Goal: Transaction & Acquisition: Purchase product/service

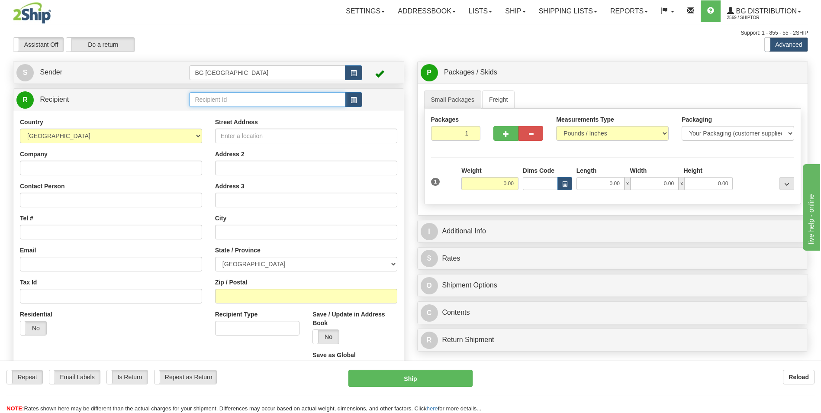
click at [218, 102] on input "text" at bounding box center [267, 99] width 156 height 15
click at [211, 112] on div "60377" at bounding box center [266, 113] width 148 height 10
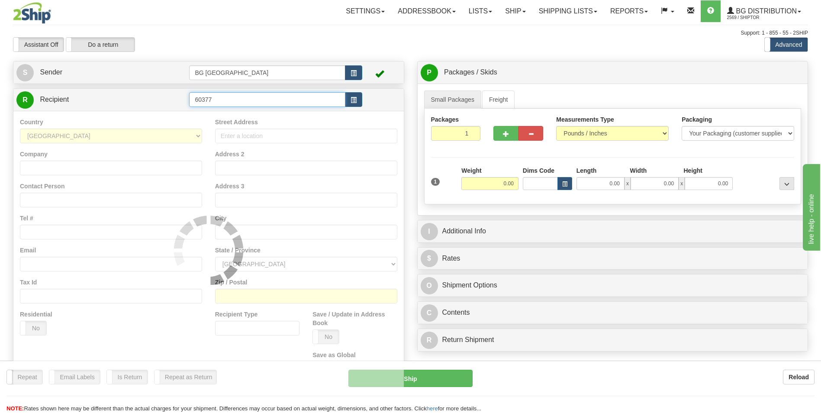
type input "60377"
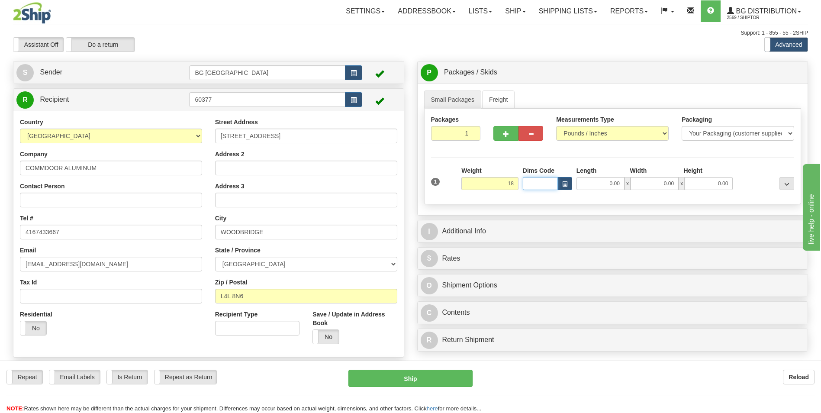
type input "18.00"
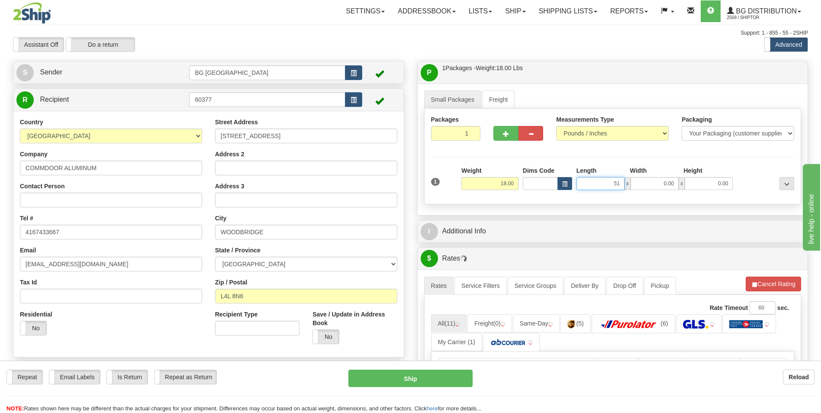
type input "51.00"
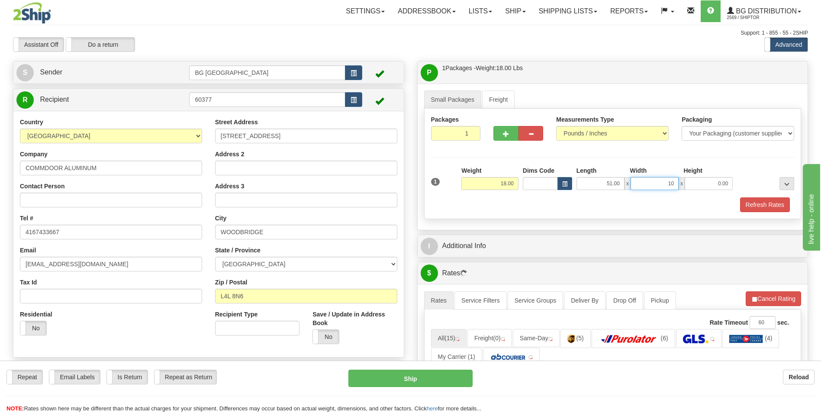
type input "10.00"
type input "5.00"
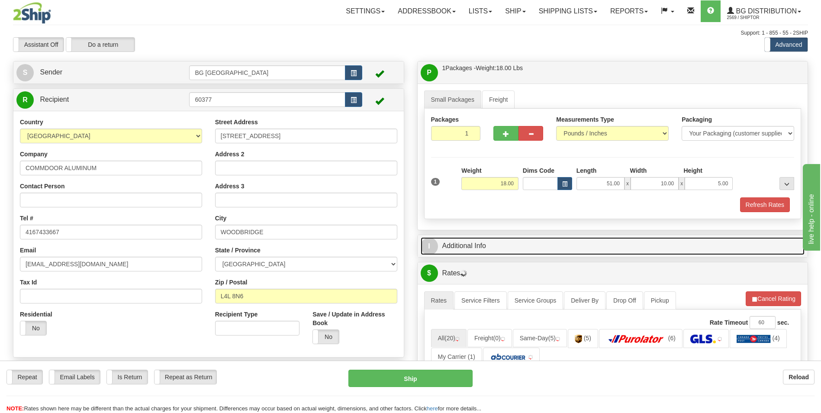
click at [472, 244] on link "I Additional Info" at bounding box center [613, 246] width 384 height 18
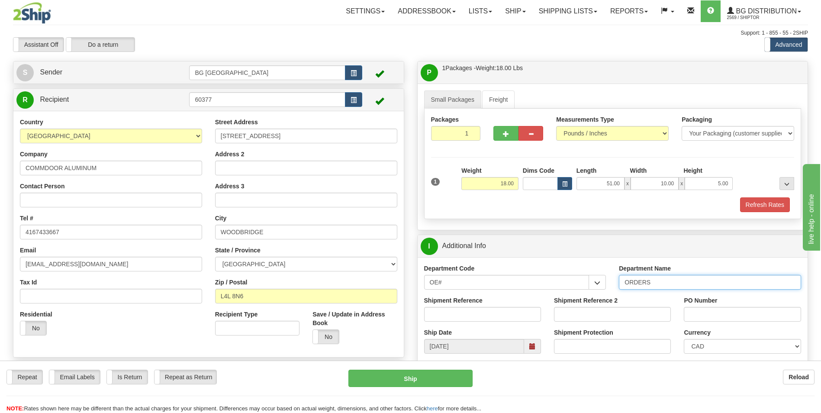
click at [672, 283] on input "ORDERS" at bounding box center [710, 282] width 182 height 15
type input "70183097-00"
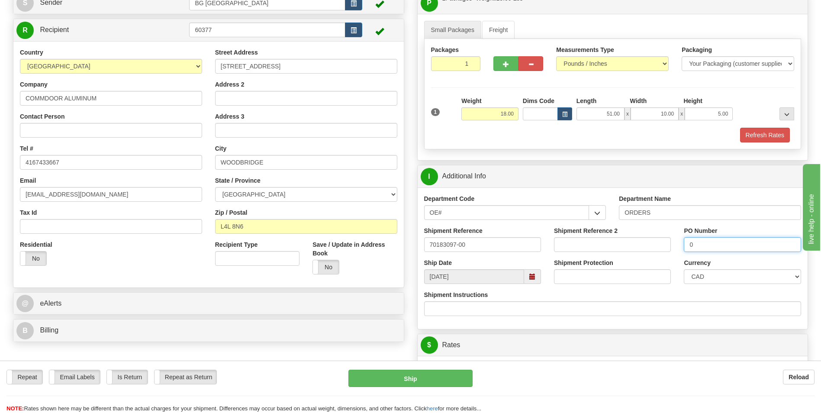
scroll to position [216, 0]
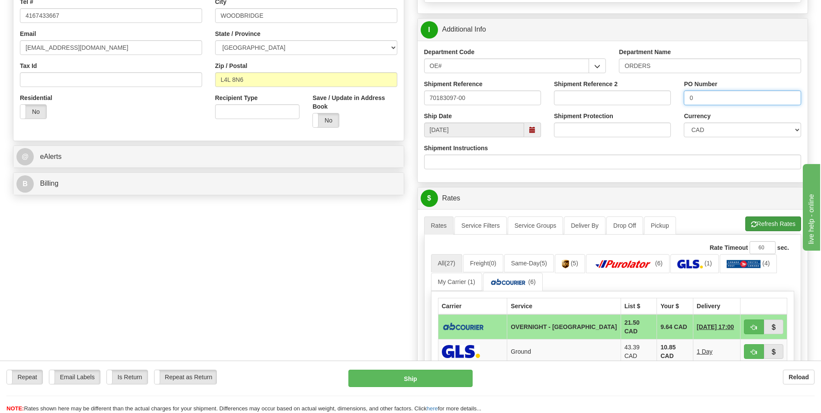
type input "0"
click at [764, 219] on button "Refresh Rates" at bounding box center [773, 223] width 56 height 15
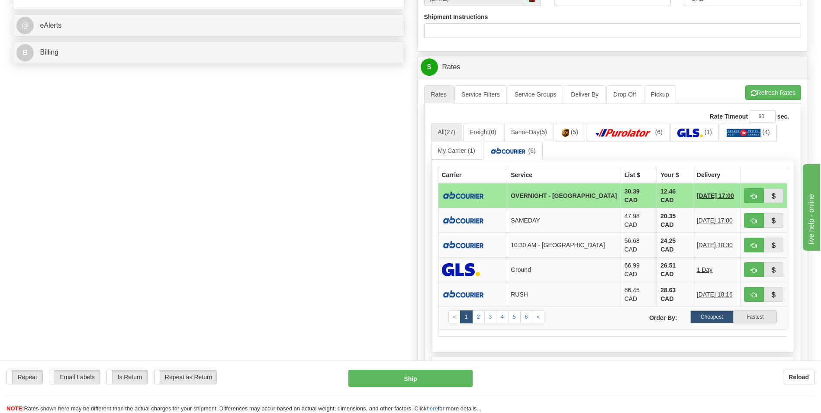
scroll to position [389, 0]
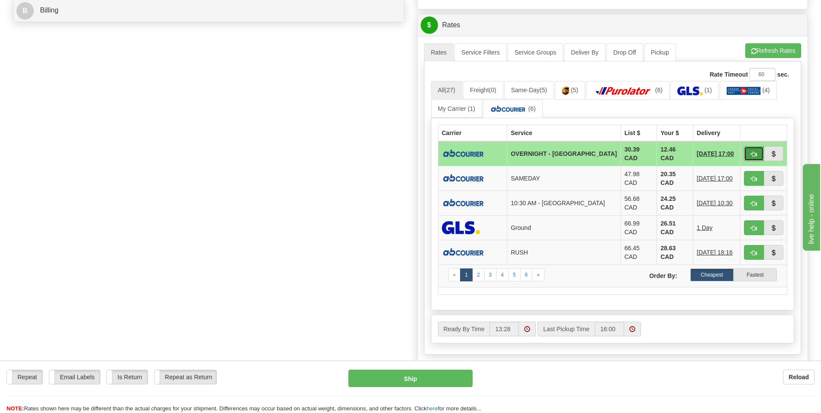
click at [751, 147] on button "button" at bounding box center [754, 153] width 20 height 15
type input "4"
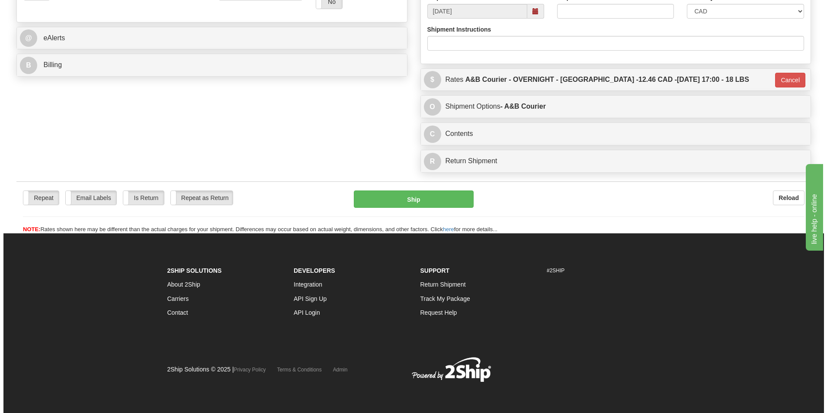
scroll to position [335, 0]
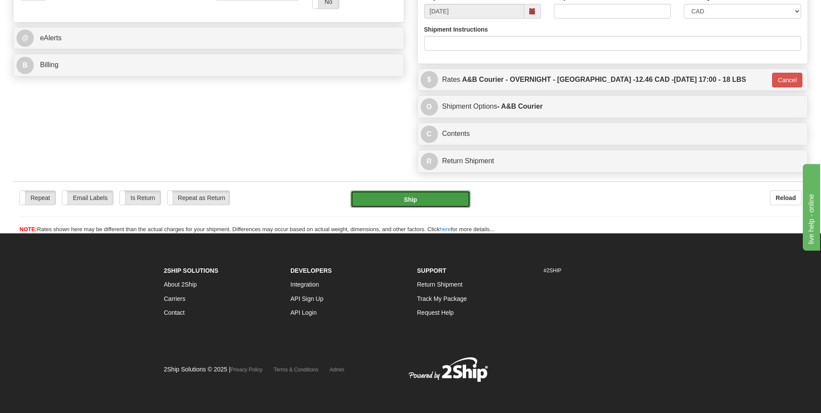
click at [434, 198] on button "Ship" at bounding box center [409, 198] width 119 height 17
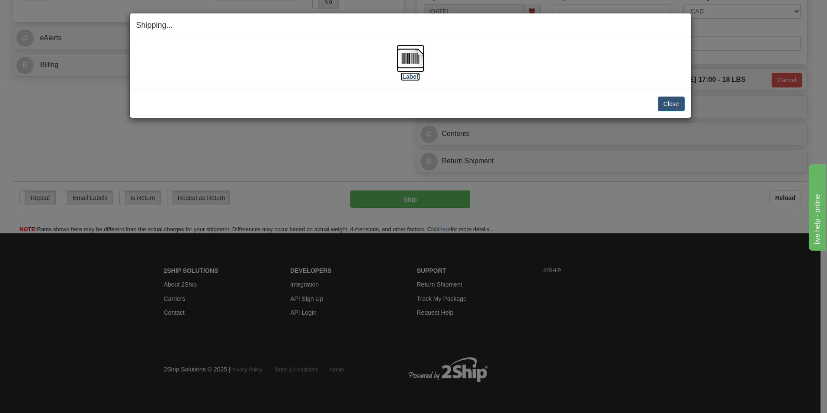
click at [410, 64] on img at bounding box center [411, 59] width 28 height 28
click at [680, 104] on button "Close" at bounding box center [671, 103] width 27 height 15
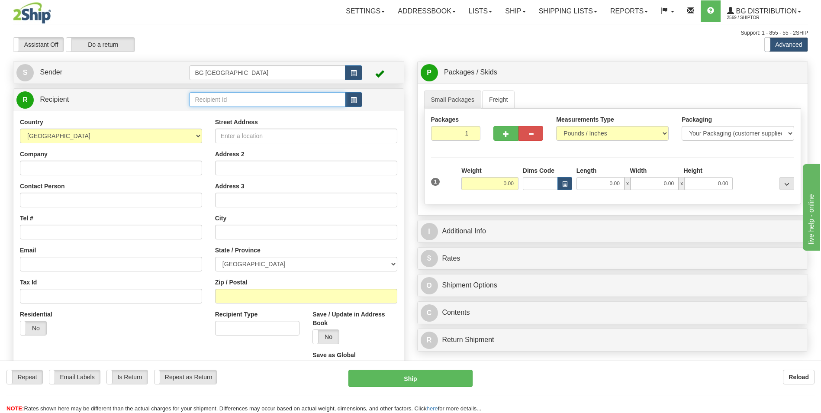
click at [242, 100] on input "text" at bounding box center [267, 99] width 156 height 15
click at [228, 110] on div "60419" at bounding box center [266, 113] width 148 height 10
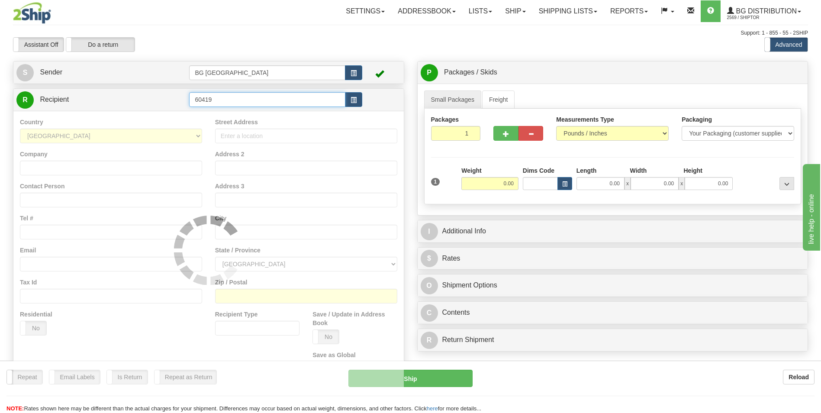
type input "60419"
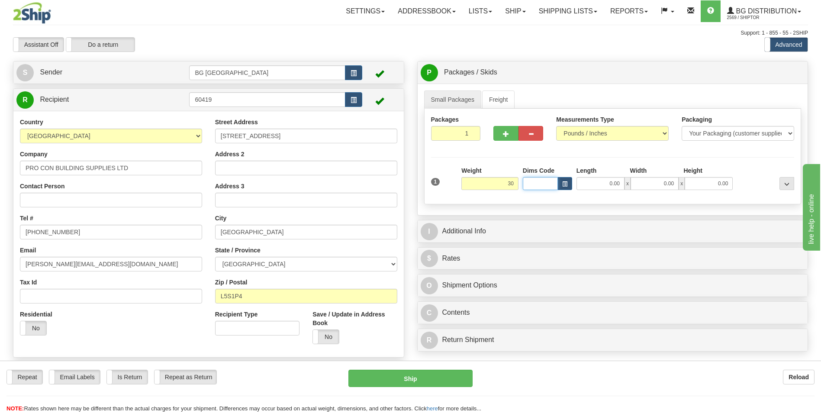
type input "30.00"
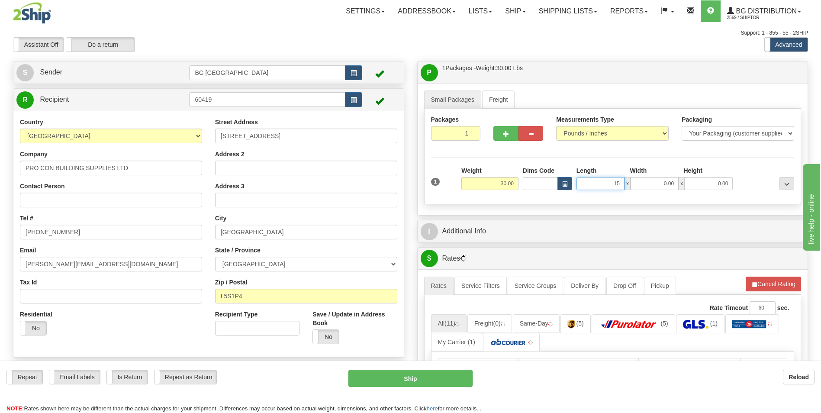
type input "15.00"
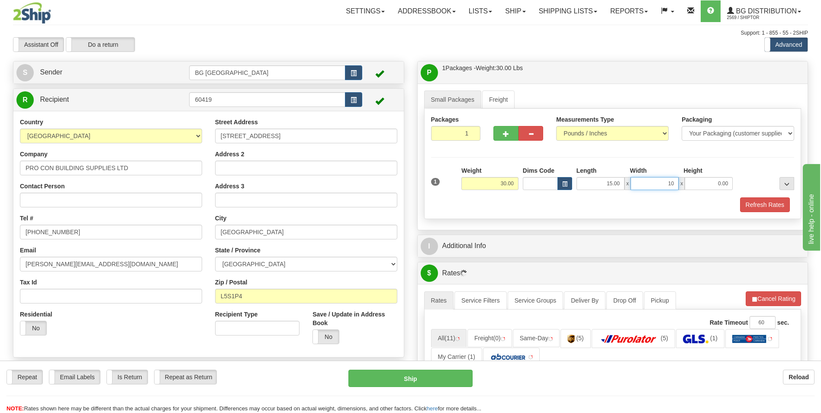
type input "10.00"
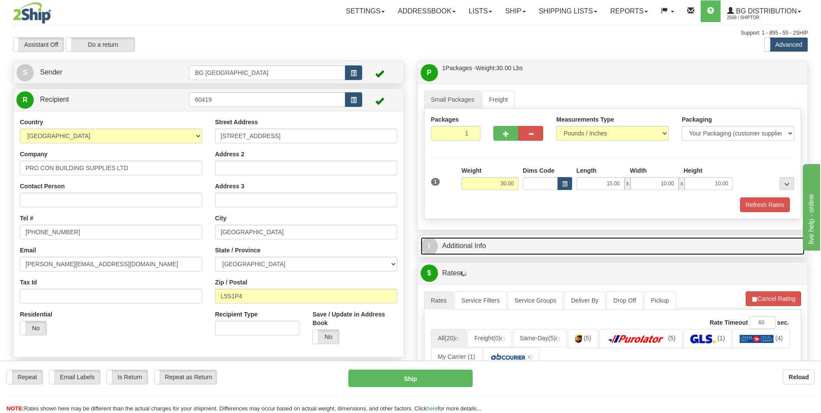
click at [506, 247] on link "I Additional Info" at bounding box center [613, 246] width 384 height 18
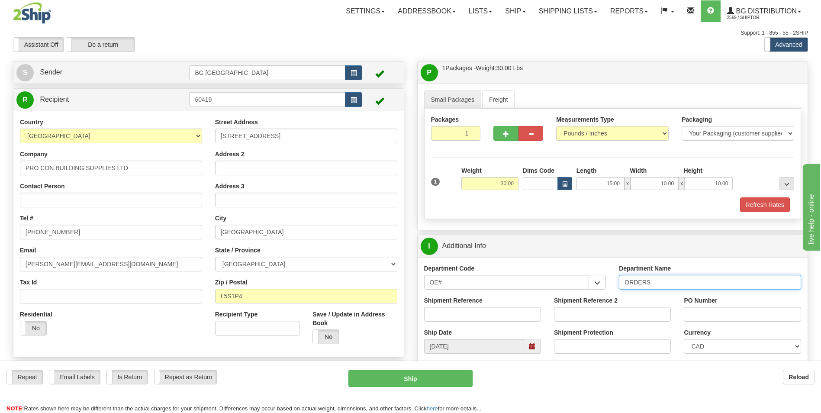
click at [667, 281] on input "ORDERS" at bounding box center [710, 282] width 182 height 15
type input "70178608-05"
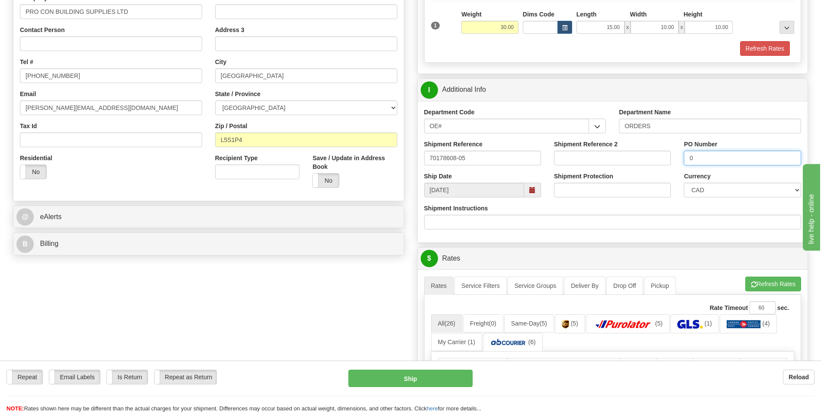
scroll to position [173, 0]
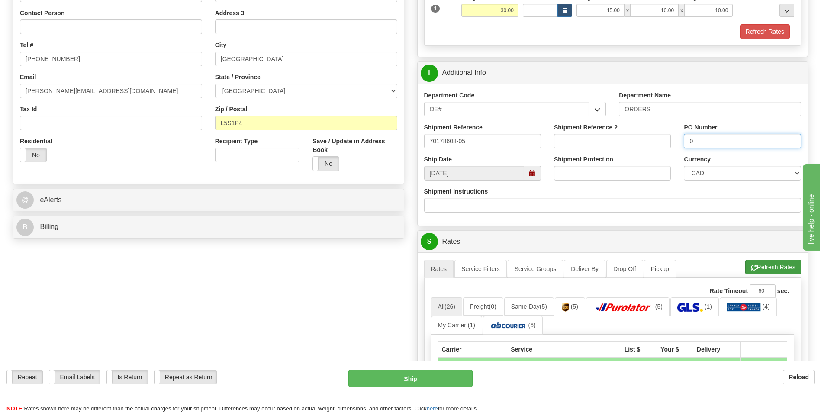
type input "0"
click at [772, 267] on button "Refresh Rates" at bounding box center [773, 267] width 56 height 15
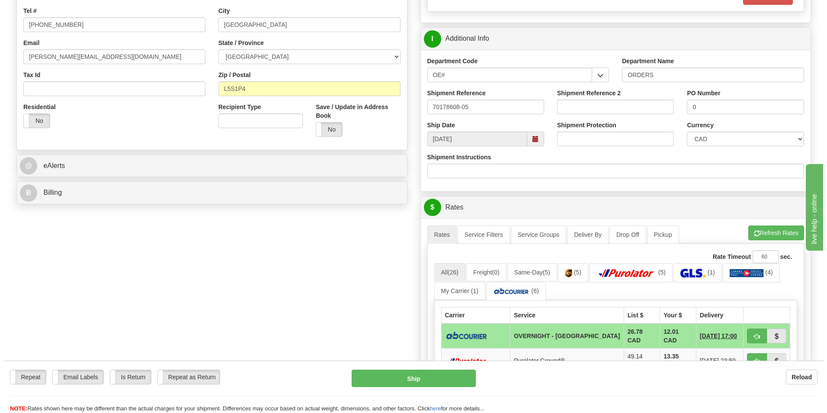
scroll to position [260, 0]
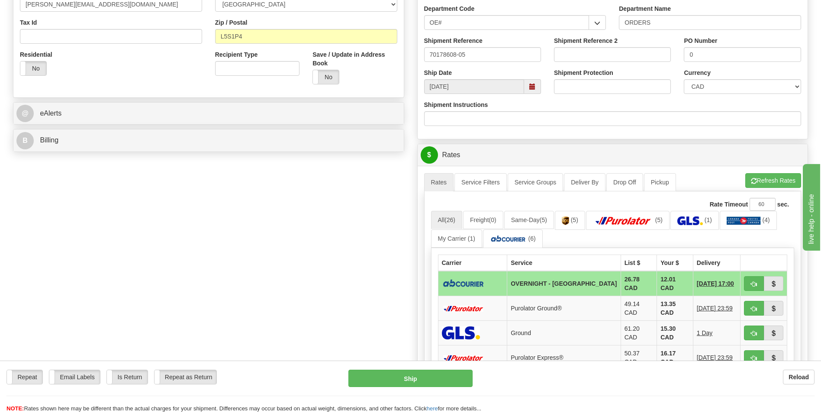
click at [666, 282] on td "12.01 CAD" at bounding box center [675, 283] width 36 height 25
click at [752, 283] on span "button" at bounding box center [754, 284] width 6 height 6
type input "4"
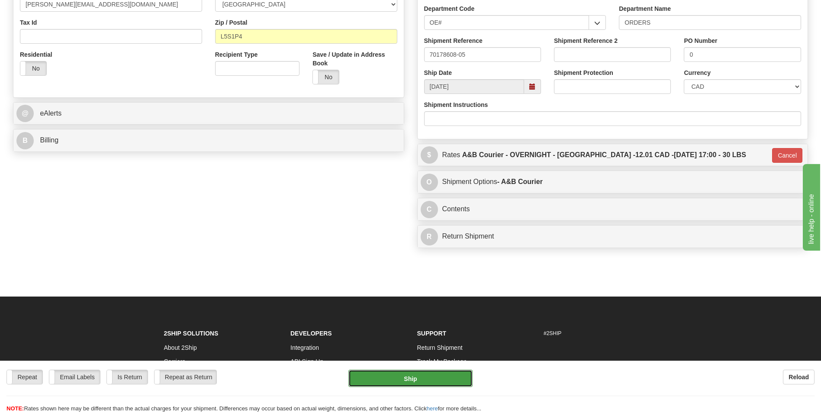
click at [438, 382] on button "Ship" at bounding box center [410, 377] width 124 height 17
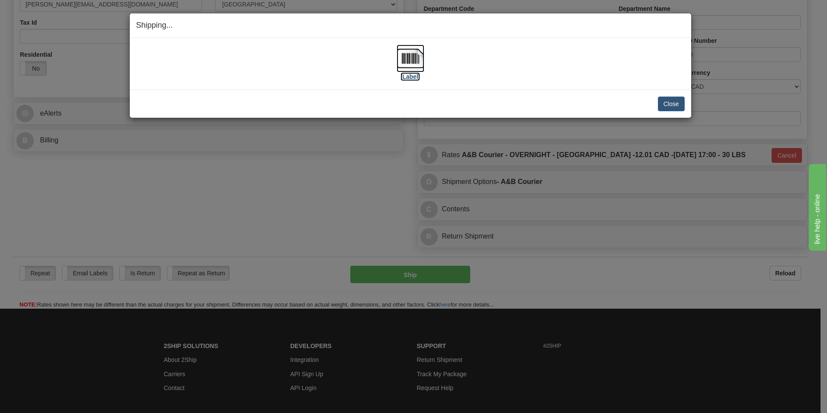
click at [414, 61] on img at bounding box center [411, 59] width 28 height 28
click at [662, 97] on button "Close" at bounding box center [671, 103] width 27 height 15
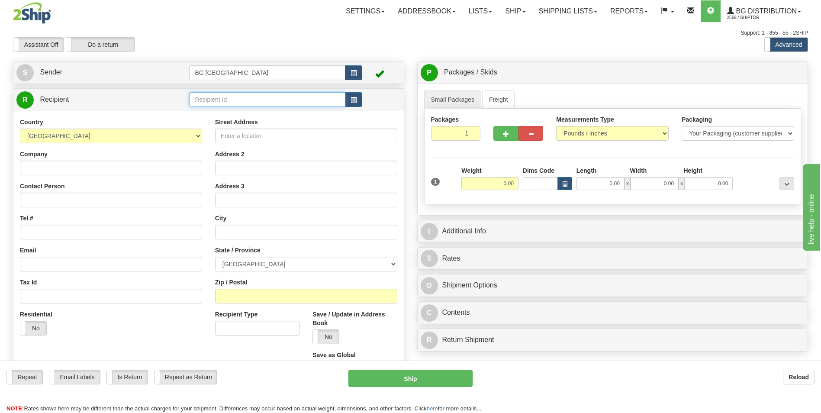
click at [288, 106] on input "text" at bounding box center [267, 99] width 156 height 15
click at [273, 107] on li "60035" at bounding box center [267, 112] width 155 height 11
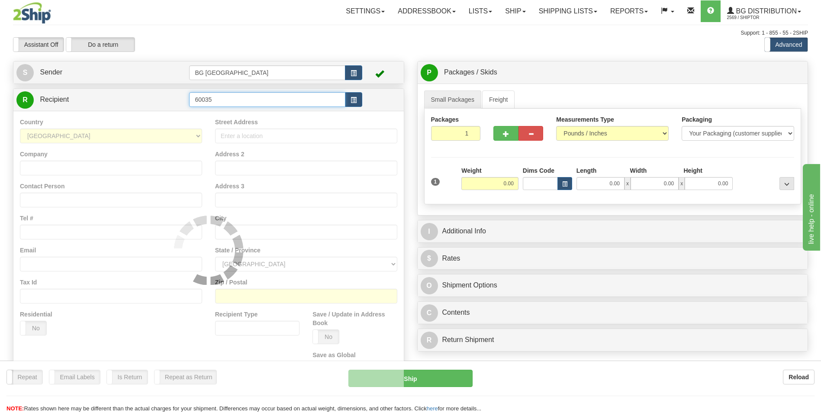
type input "60035"
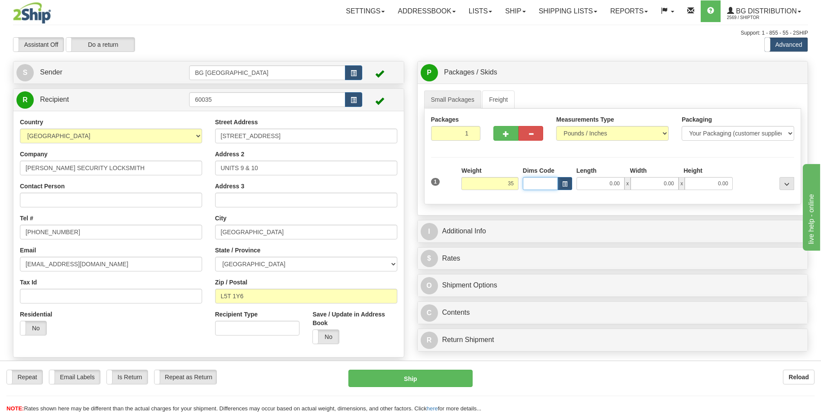
type input "35.00"
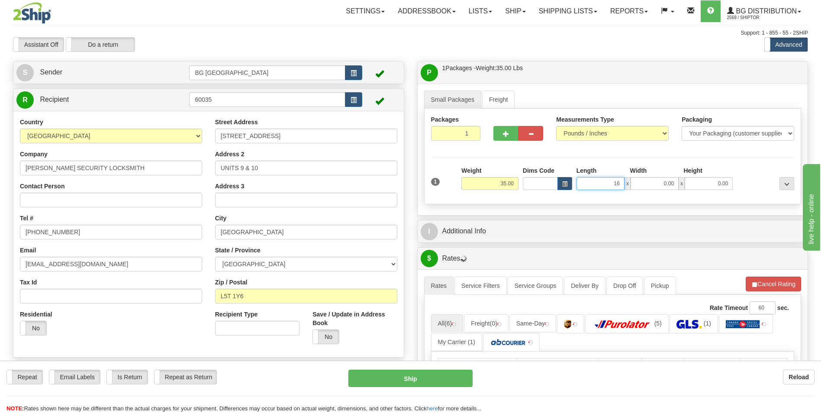
type input "16.00"
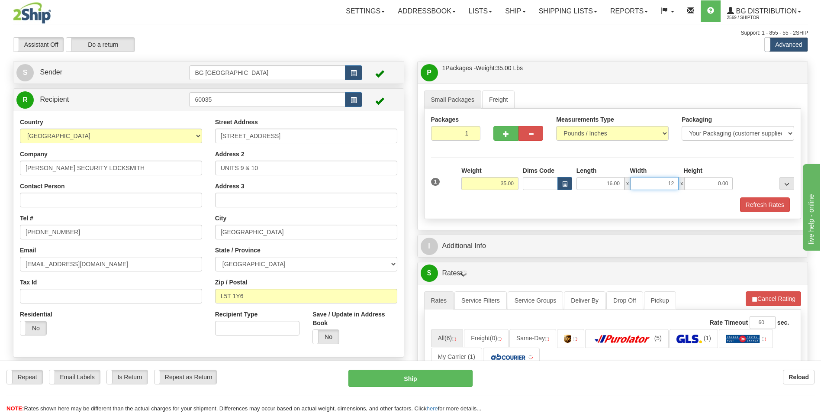
type input "12.00"
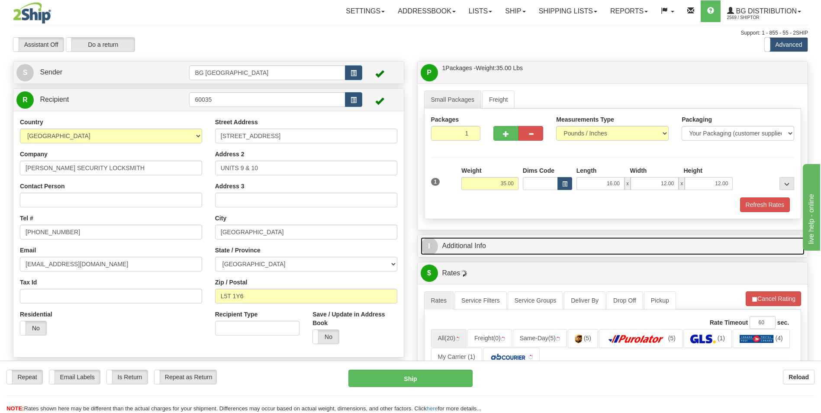
click at [492, 243] on link "I Additional Info" at bounding box center [613, 246] width 384 height 18
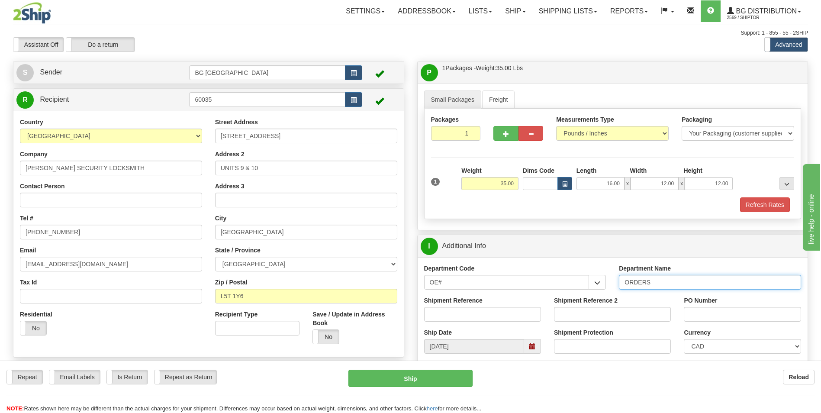
click at [672, 282] on input "ORDERS" at bounding box center [710, 282] width 182 height 15
type input "70180283-01"
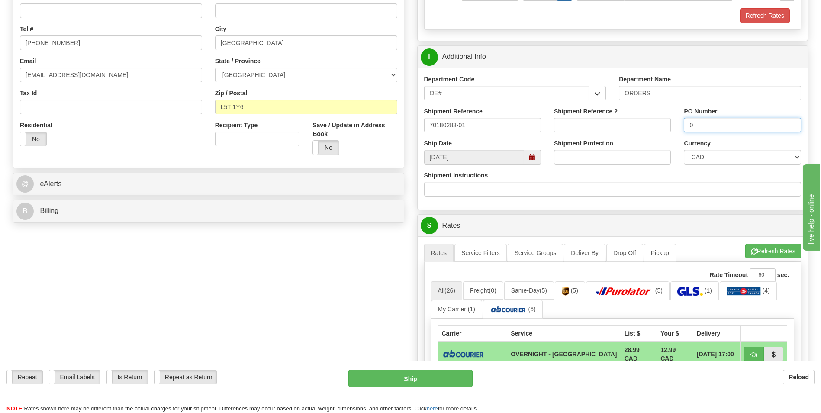
scroll to position [216, 0]
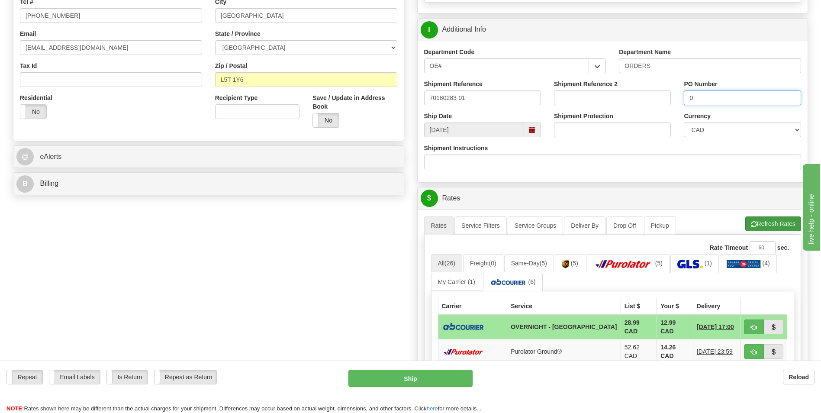
type input "0"
click at [764, 224] on button "Refresh Rates" at bounding box center [773, 223] width 56 height 15
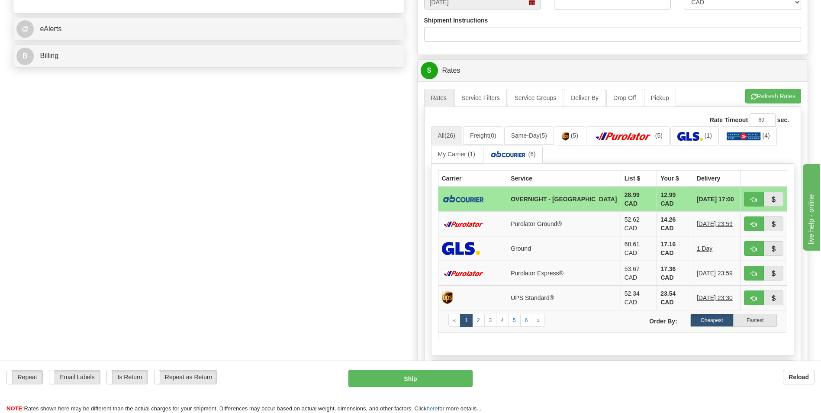
scroll to position [346, 0]
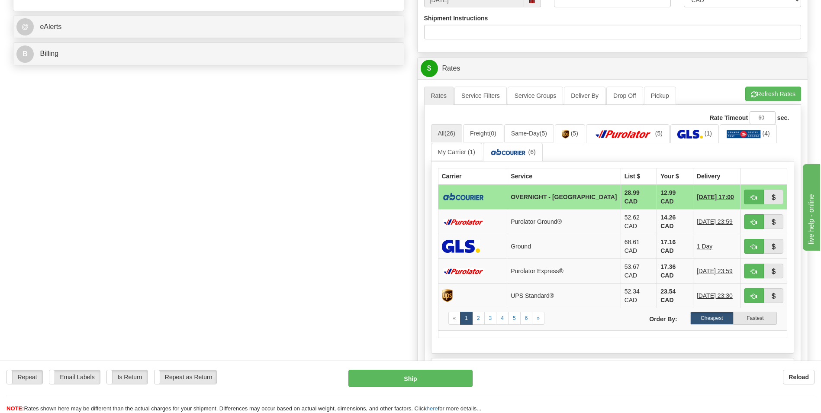
click at [657, 193] on td "12.99 CAD" at bounding box center [675, 196] width 36 height 25
click at [756, 200] on button "button" at bounding box center [754, 197] width 20 height 15
type input "4"
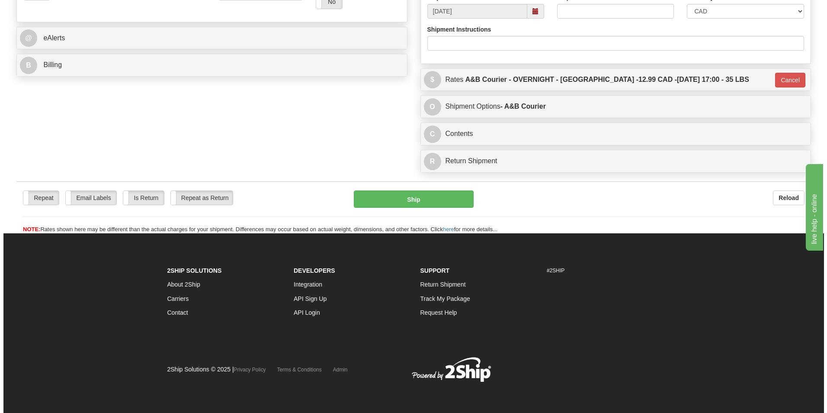
scroll to position [335, 0]
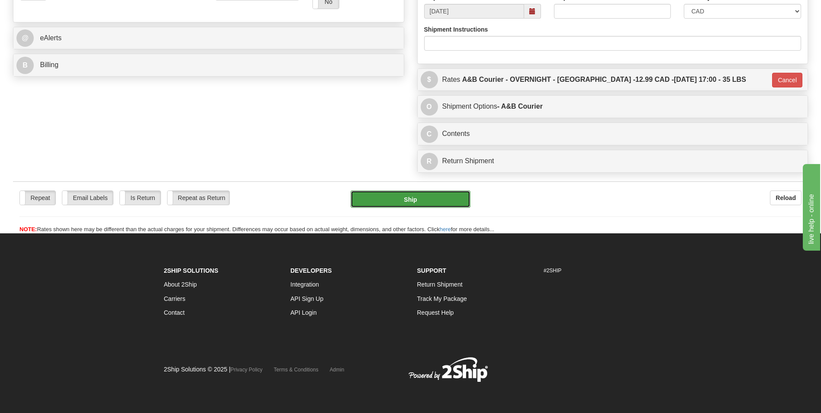
click at [437, 204] on button "Ship" at bounding box center [409, 198] width 119 height 17
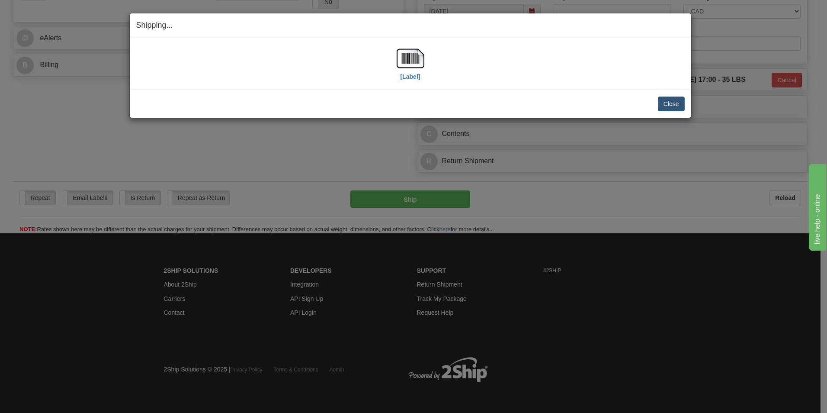
click at [425, 57] on div "[Label]" at bounding box center [410, 64] width 549 height 39
click at [422, 58] on img at bounding box center [411, 59] width 28 height 28
click at [684, 97] on button "Close" at bounding box center [671, 103] width 27 height 15
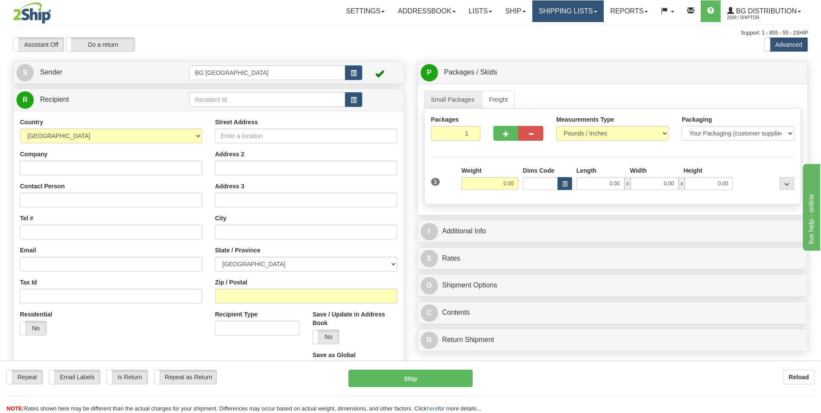
click at [560, 2] on link "Shipping lists" at bounding box center [567, 11] width 71 height 22
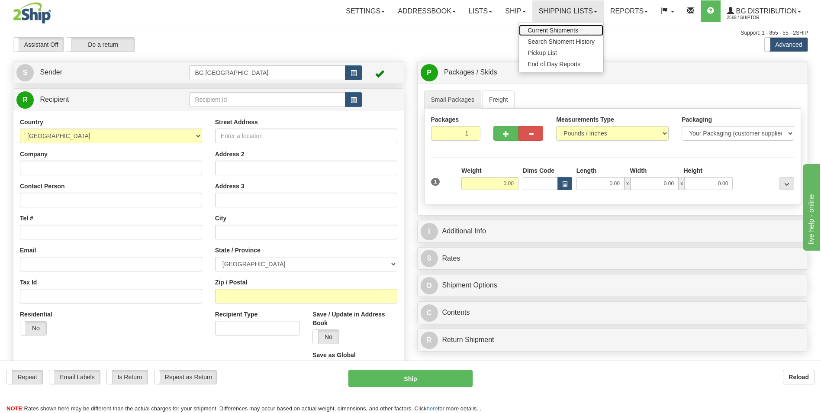
click at [550, 26] on link "Current Shipments" at bounding box center [561, 30] width 84 height 11
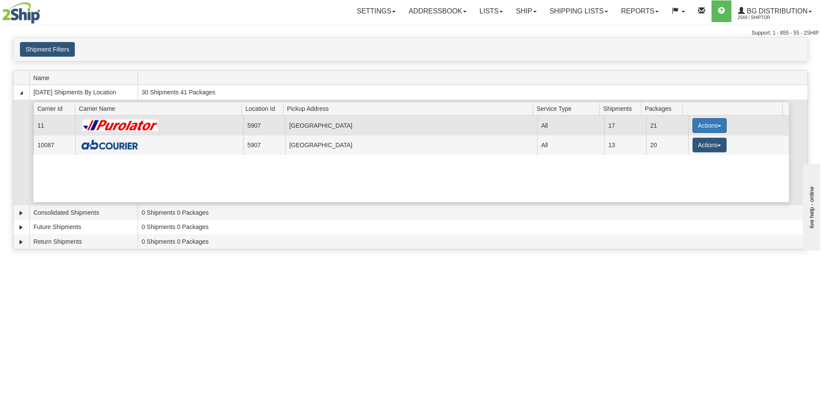
click at [694, 123] on button "Actions" at bounding box center [709, 125] width 35 height 15
click at [673, 139] on span "Details" at bounding box center [676, 141] width 23 height 6
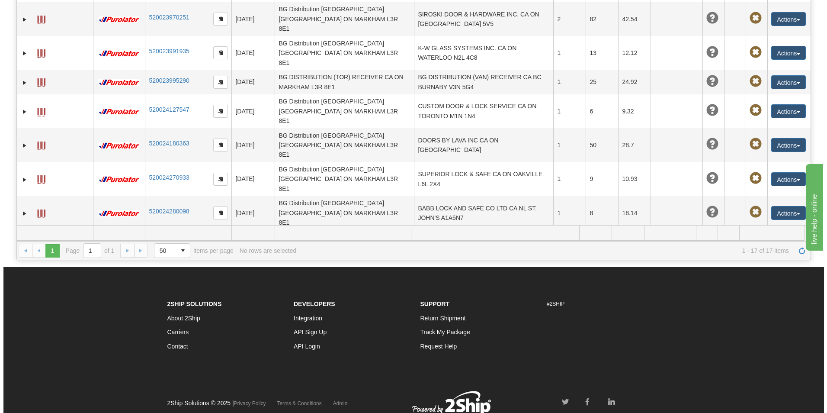
scroll to position [93, 0]
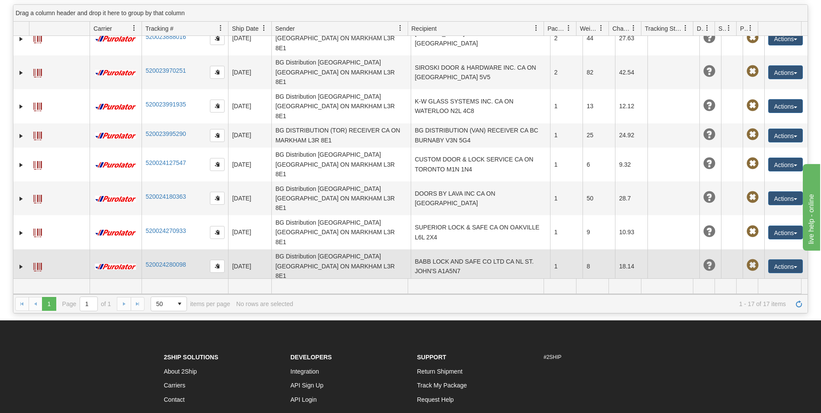
click at [496, 249] on td "BABB LOCK AND SAFE CO LTD CA NL ST. JOHN'S A1A5N7" at bounding box center [480, 266] width 139 height 34
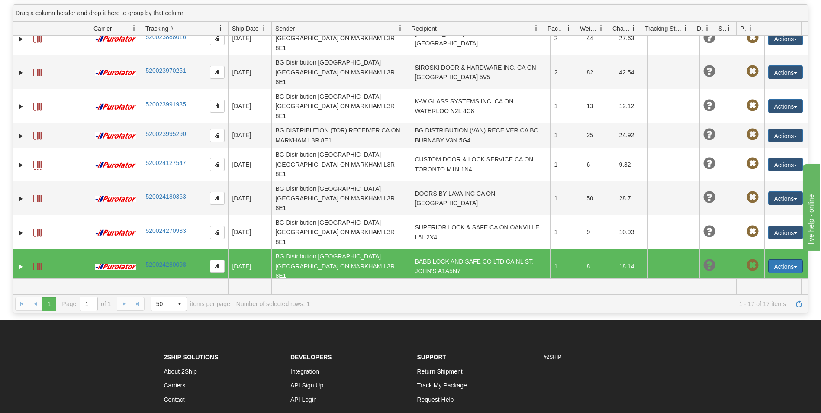
click at [772, 259] on button "Actions" at bounding box center [785, 266] width 35 height 14
click at [725, 310] on link "Delete" at bounding box center [758, 315] width 90 height 11
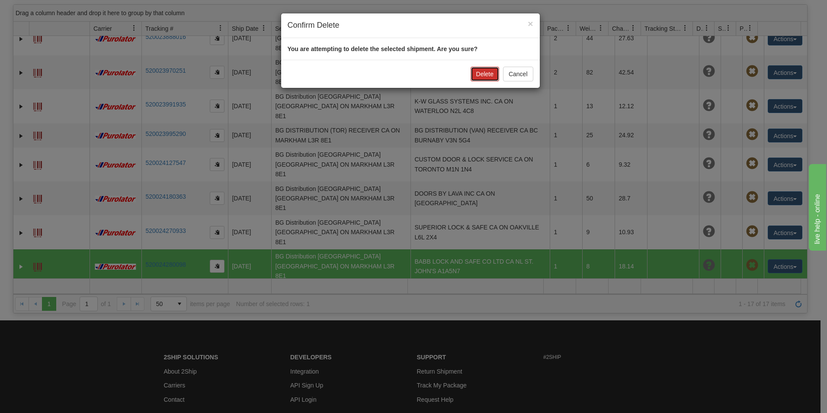
click at [475, 74] on button "Delete" at bounding box center [485, 74] width 29 height 15
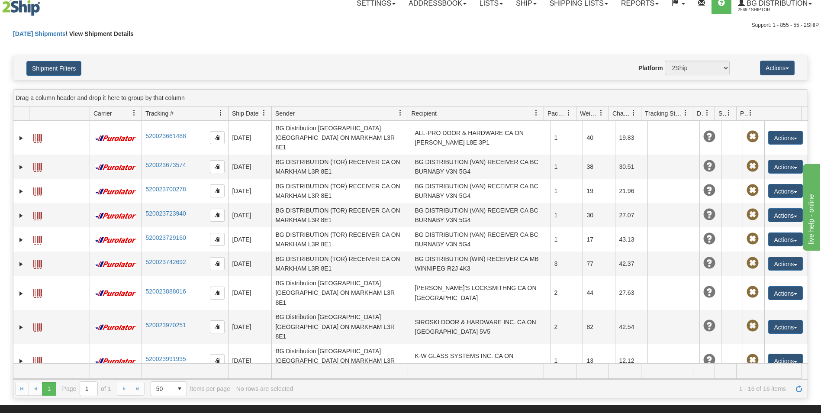
scroll to position [0, 0]
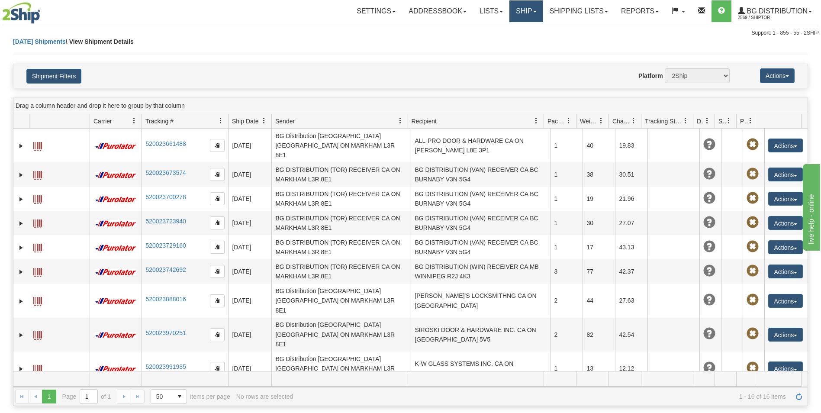
click at [515, 6] on link "Ship" at bounding box center [525, 11] width 33 height 22
click at [507, 32] on span "Ship Screen" at bounding box center [499, 30] width 33 height 7
